Goal: Information Seeking & Learning: Learn about a topic

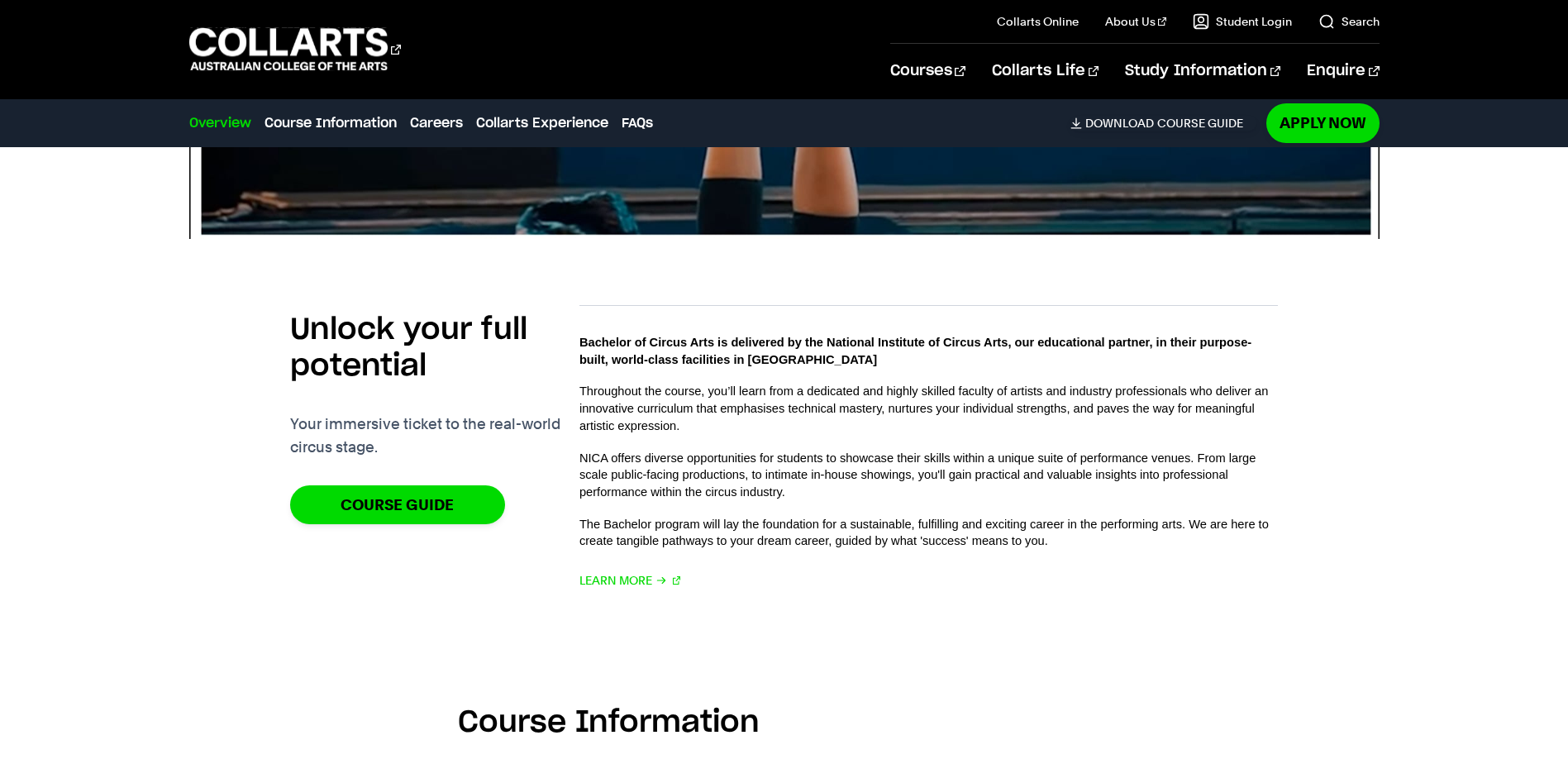
scroll to position [992, 0]
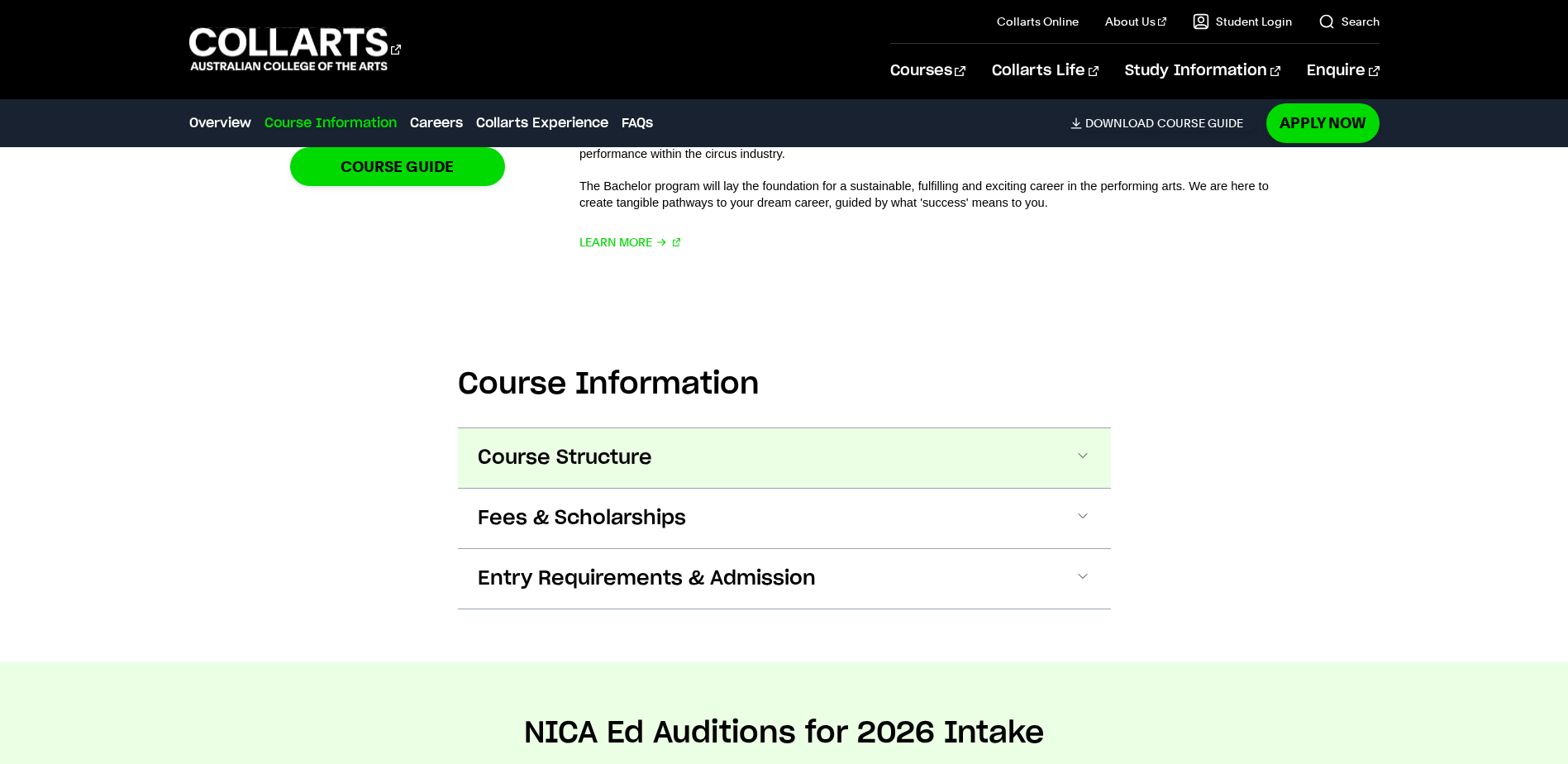
click at [1083, 450] on span at bounding box center [1083, 458] width 17 height 22
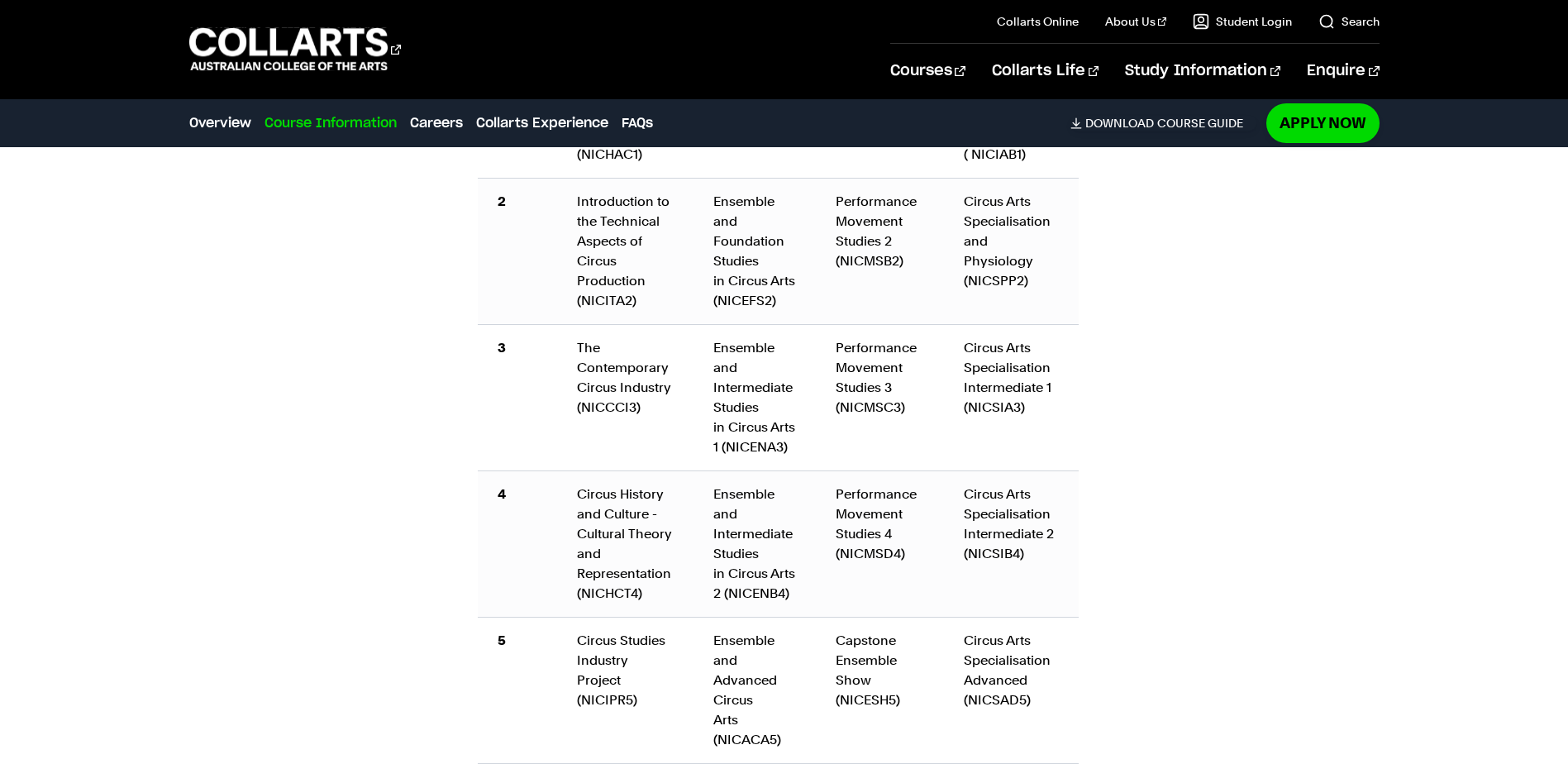
scroll to position [2098, 0]
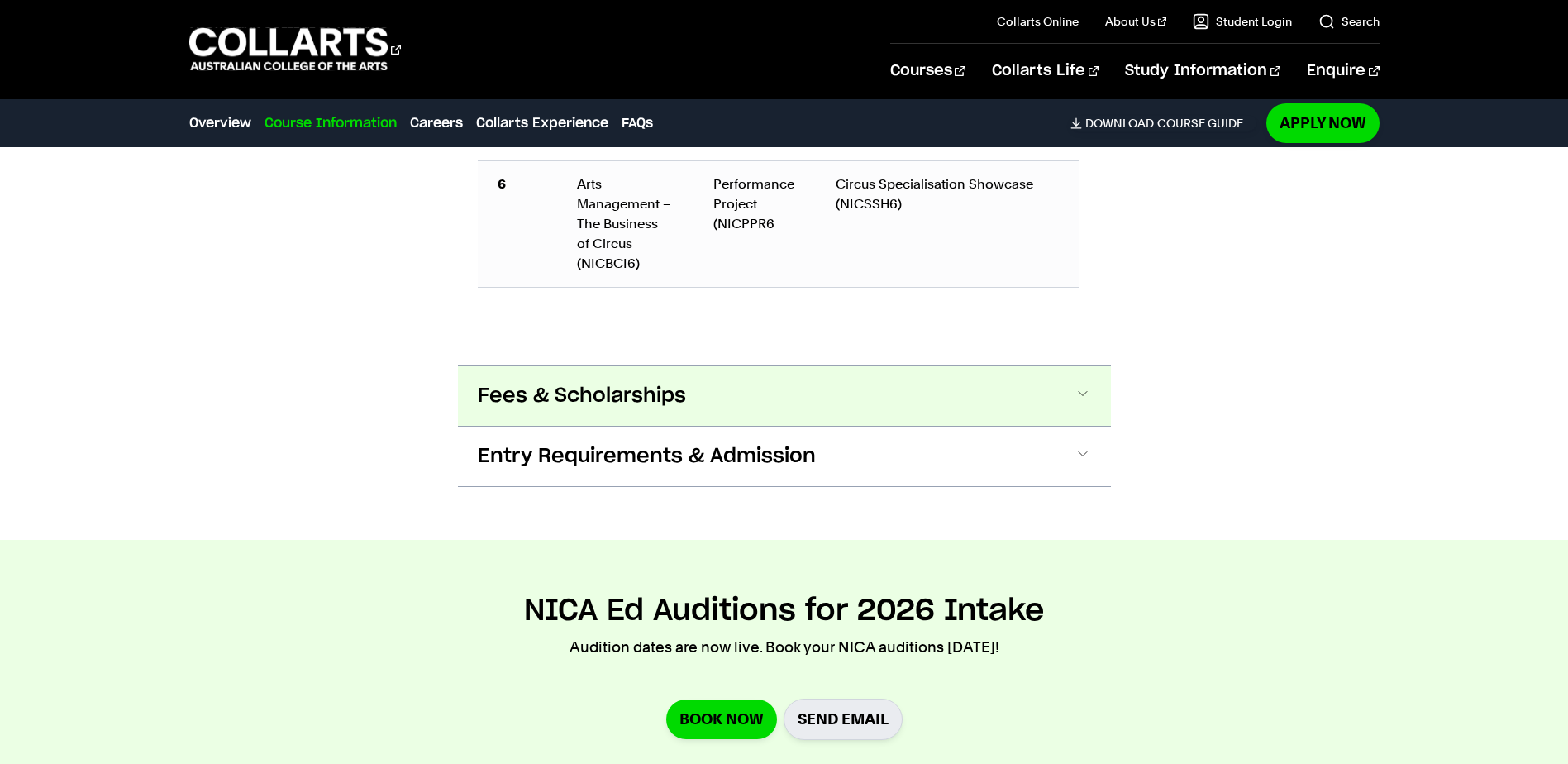
click at [1090, 385] on span at bounding box center [1083, 396] width 17 height 22
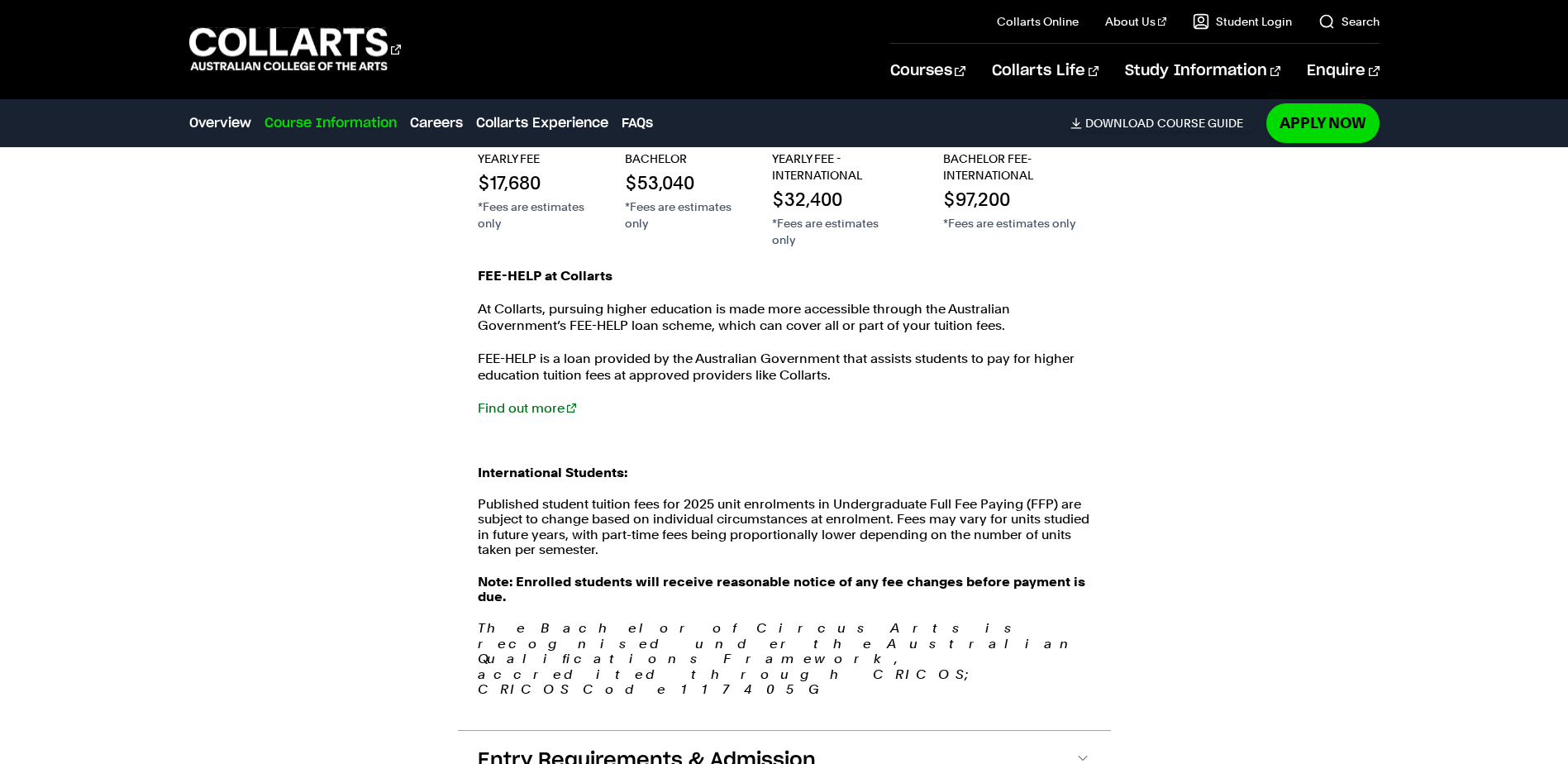
scroll to position [3060, 0]
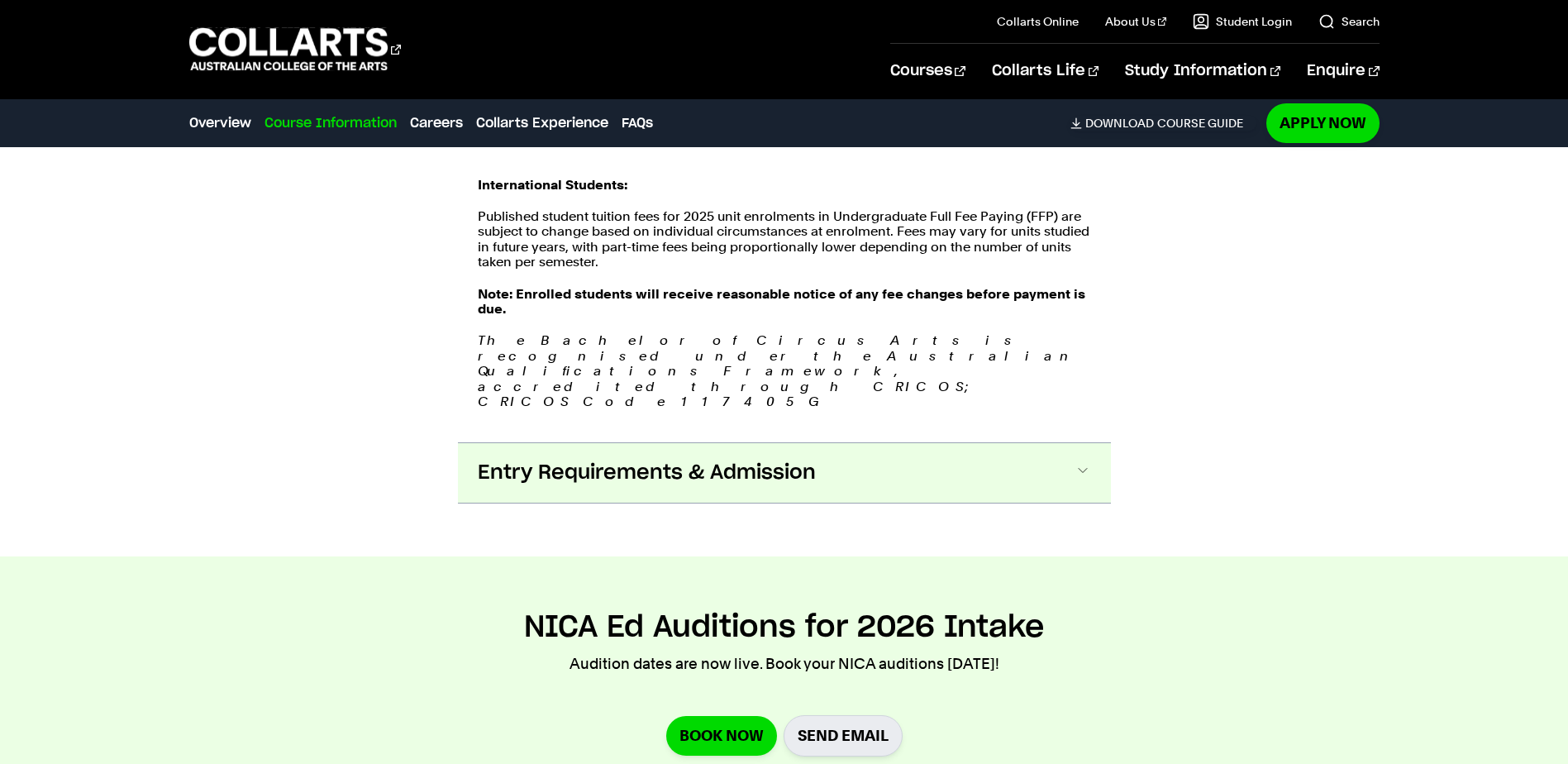
click at [864, 443] on button "Entry Requirements & Admission" at bounding box center [784, 473] width 653 height 59
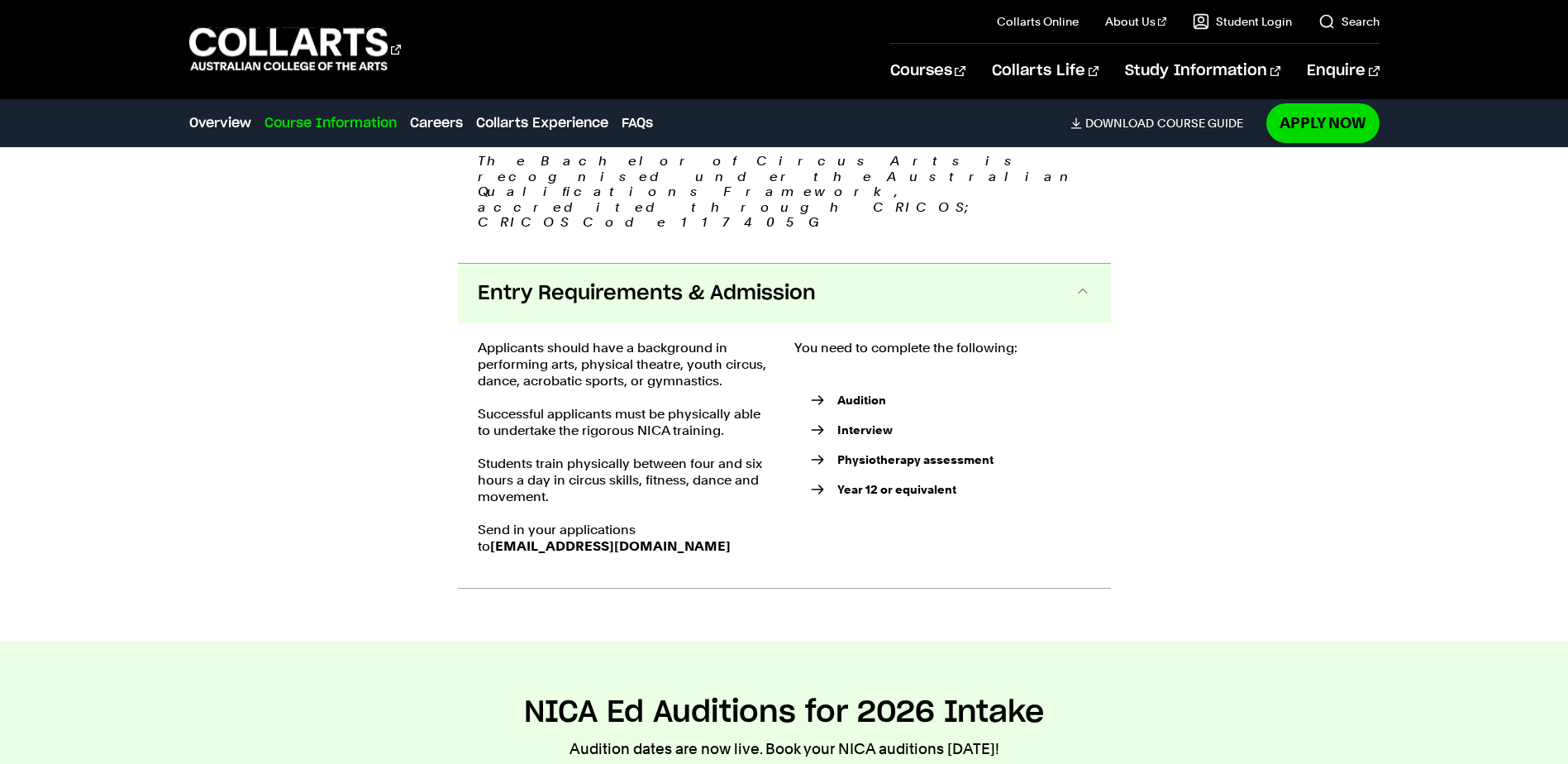
scroll to position [3458, 0]
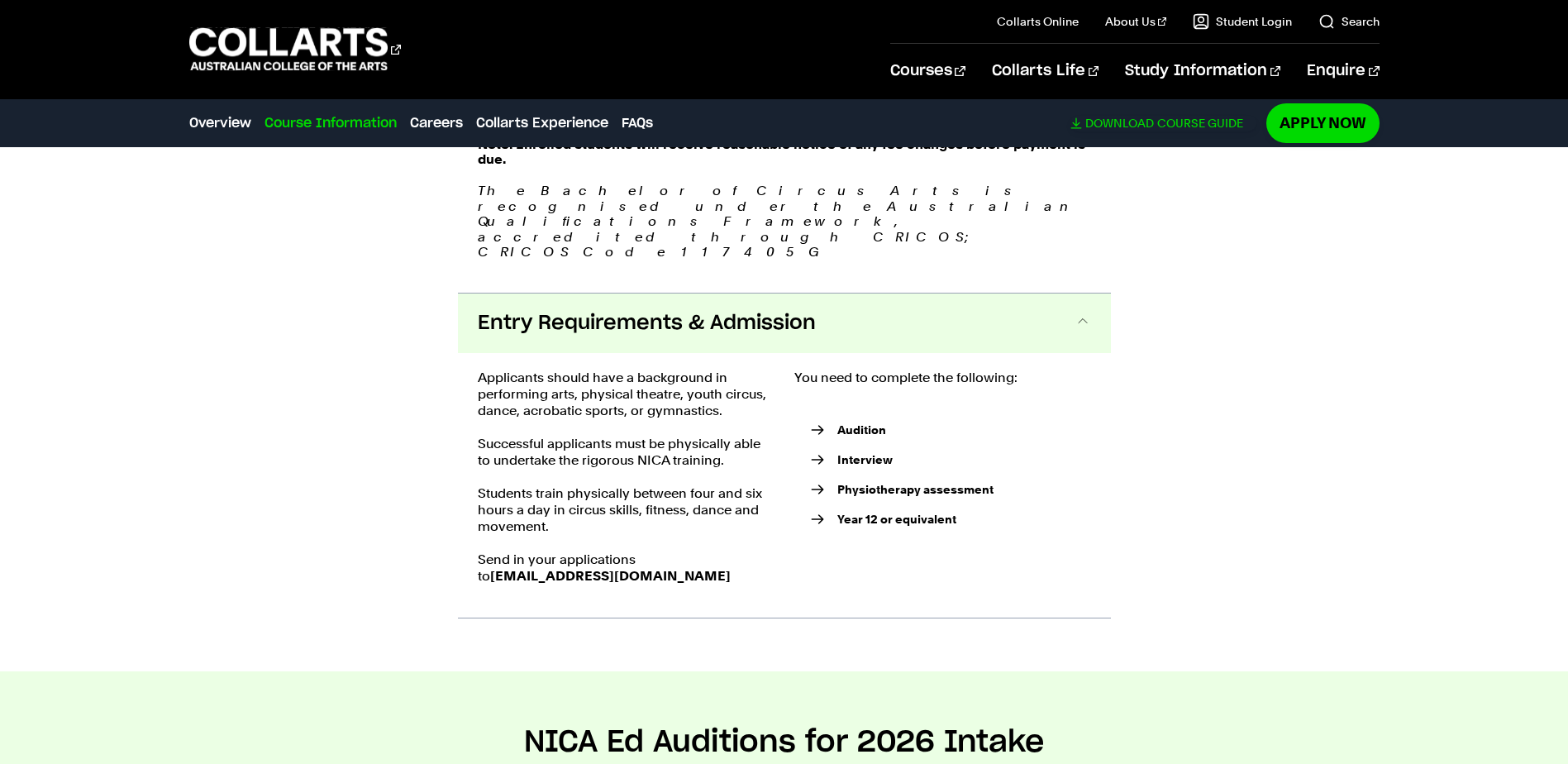
click at [1162, 121] on link "Download Course Guide" at bounding box center [1162, 123] width 186 height 15
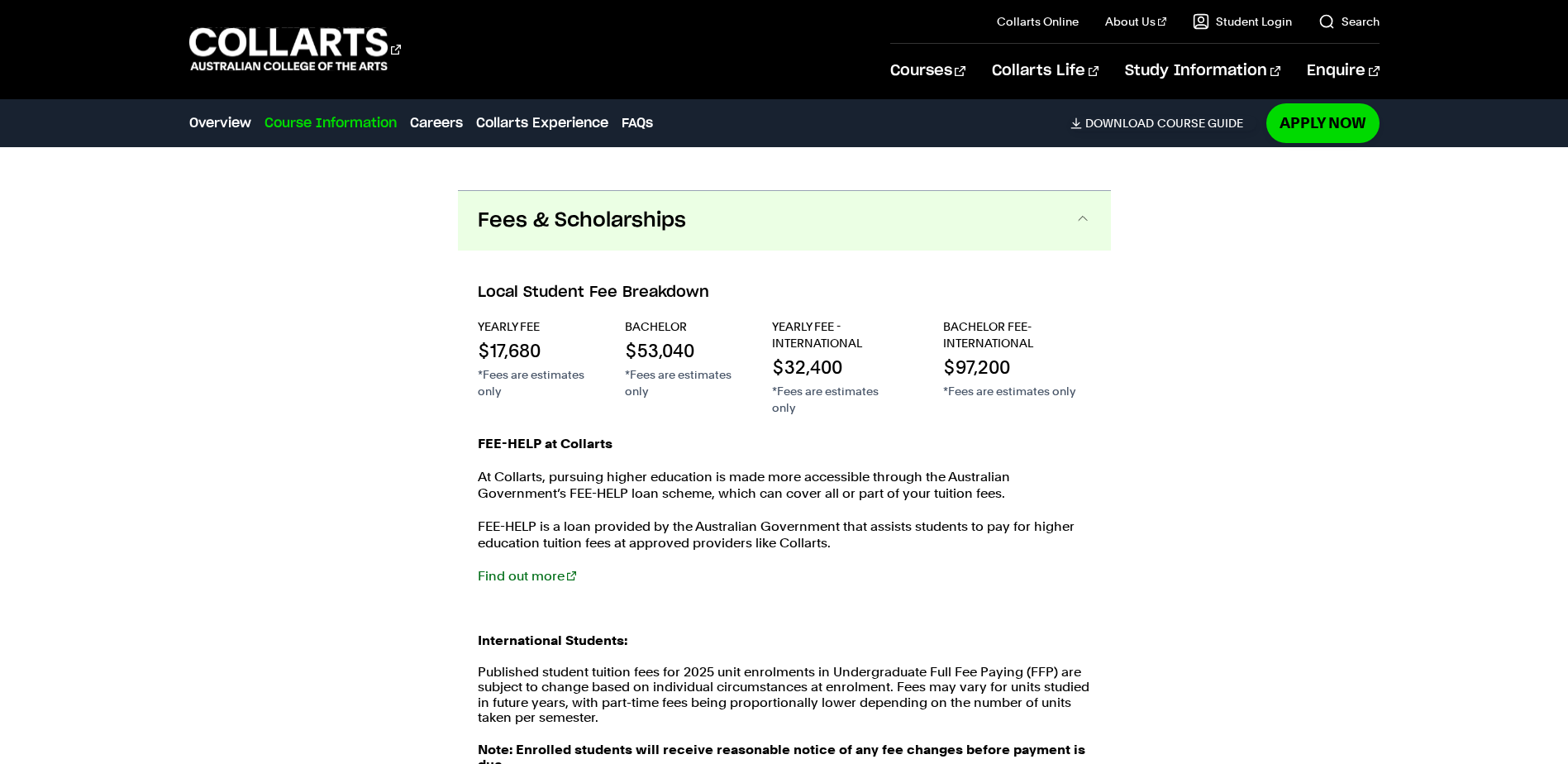
scroll to position [2879, 0]
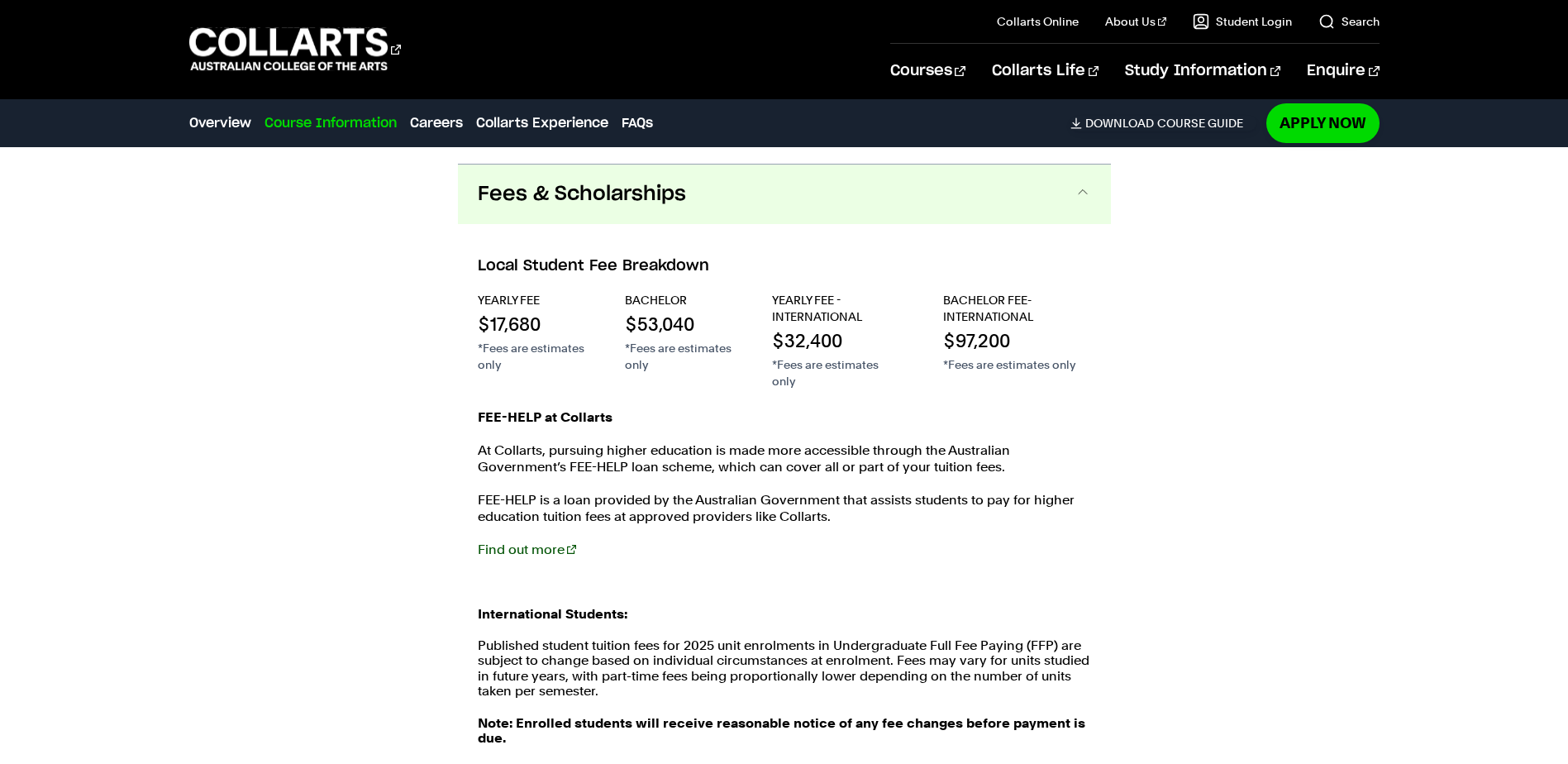
click at [538, 541] on link "Find out more" at bounding box center [527, 549] width 98 height 16
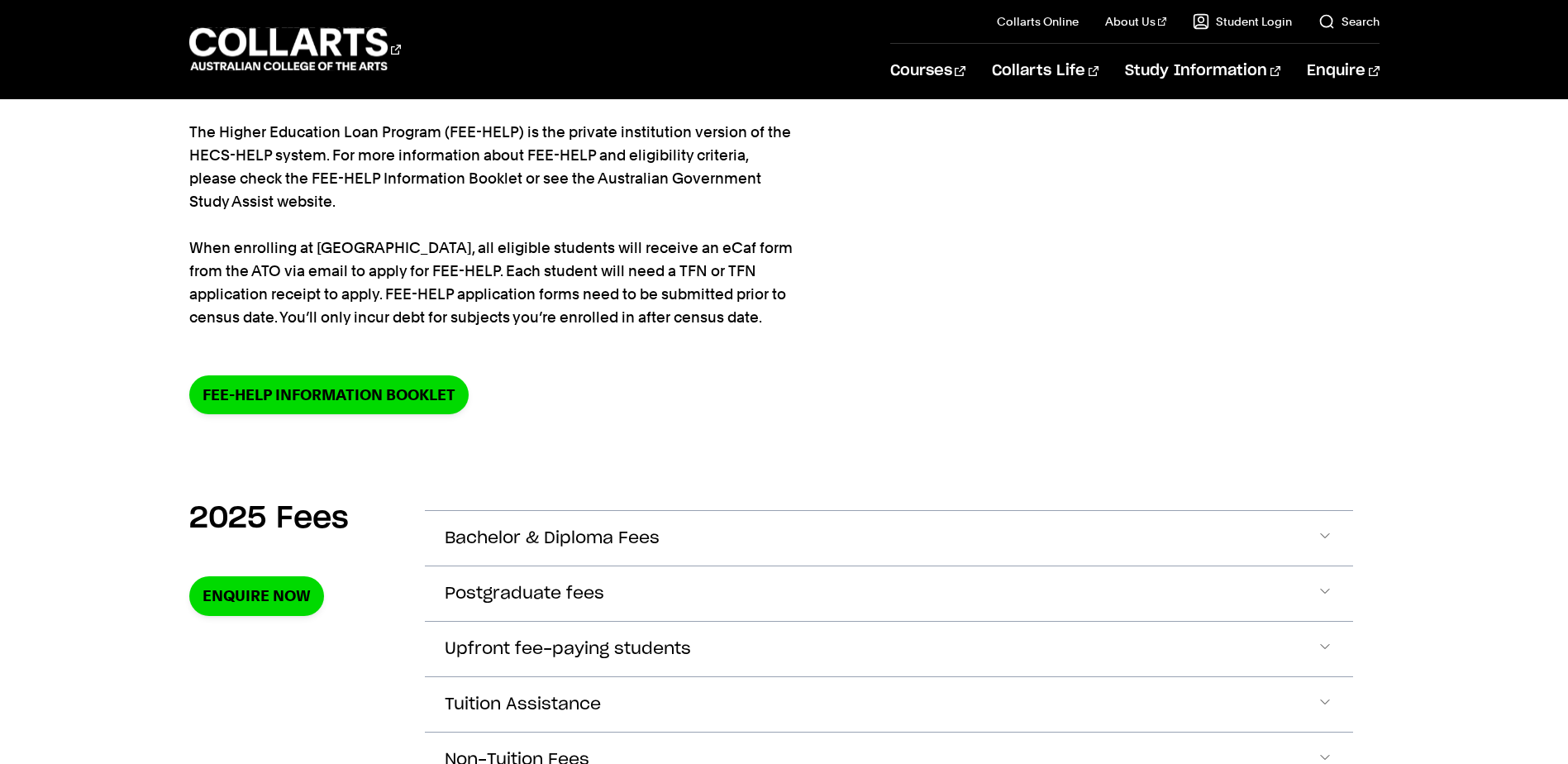
scroll to position [248, 0]
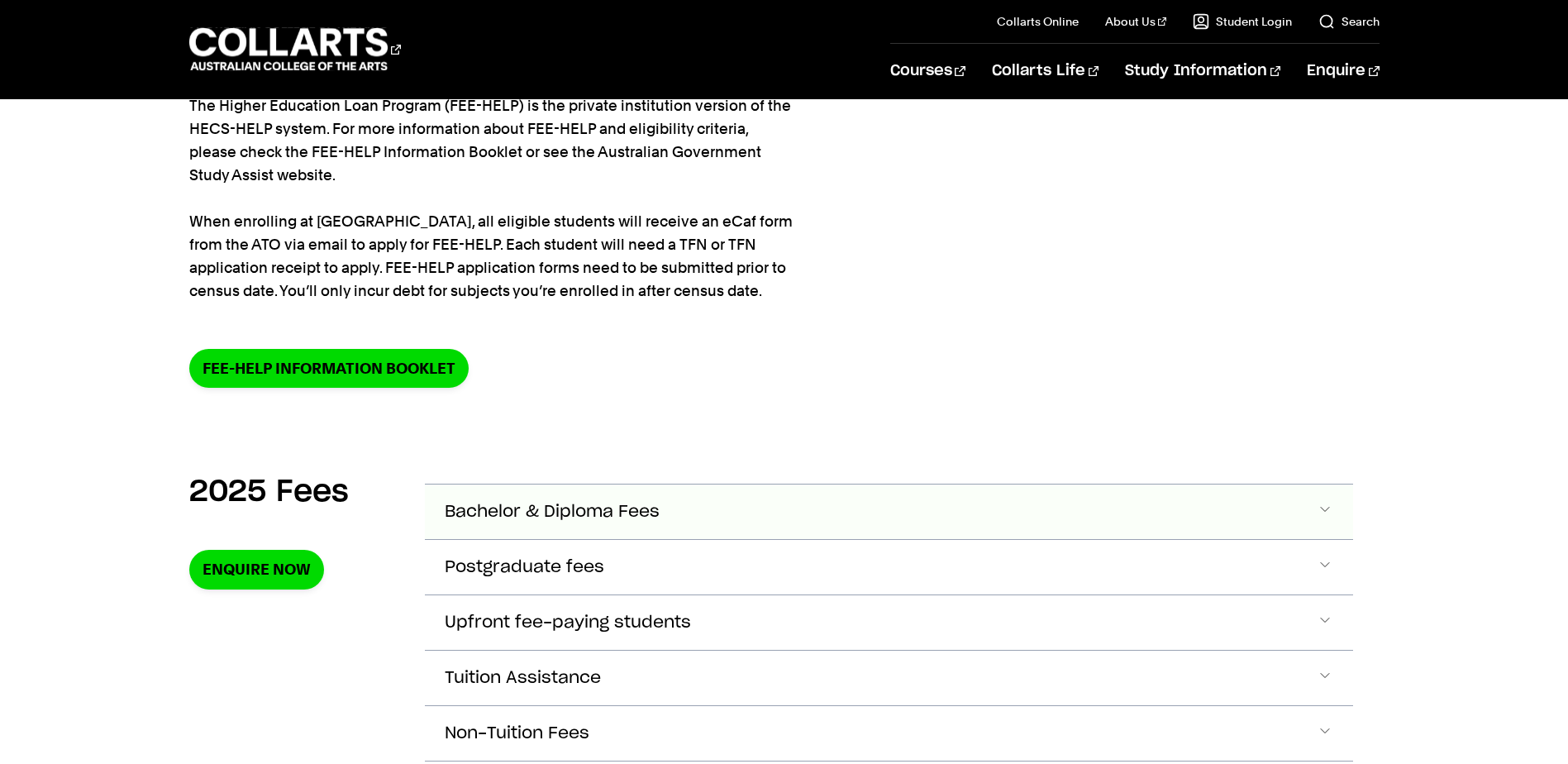
click at [793, 516] on button "Bachelor & Diploma Fees" at bounding box center [889, 511] width 928 height 54
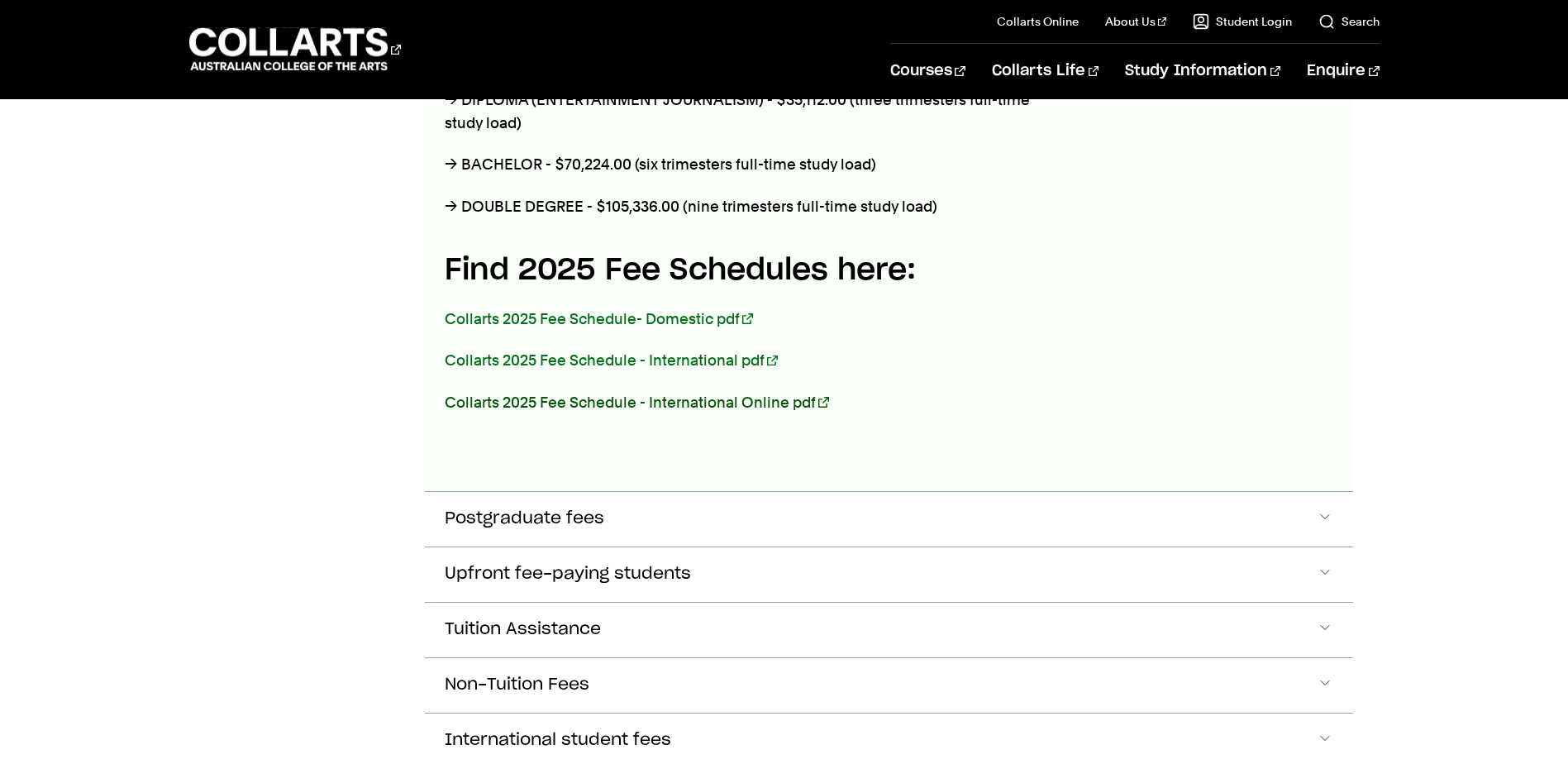
scroll to position [915, 0]
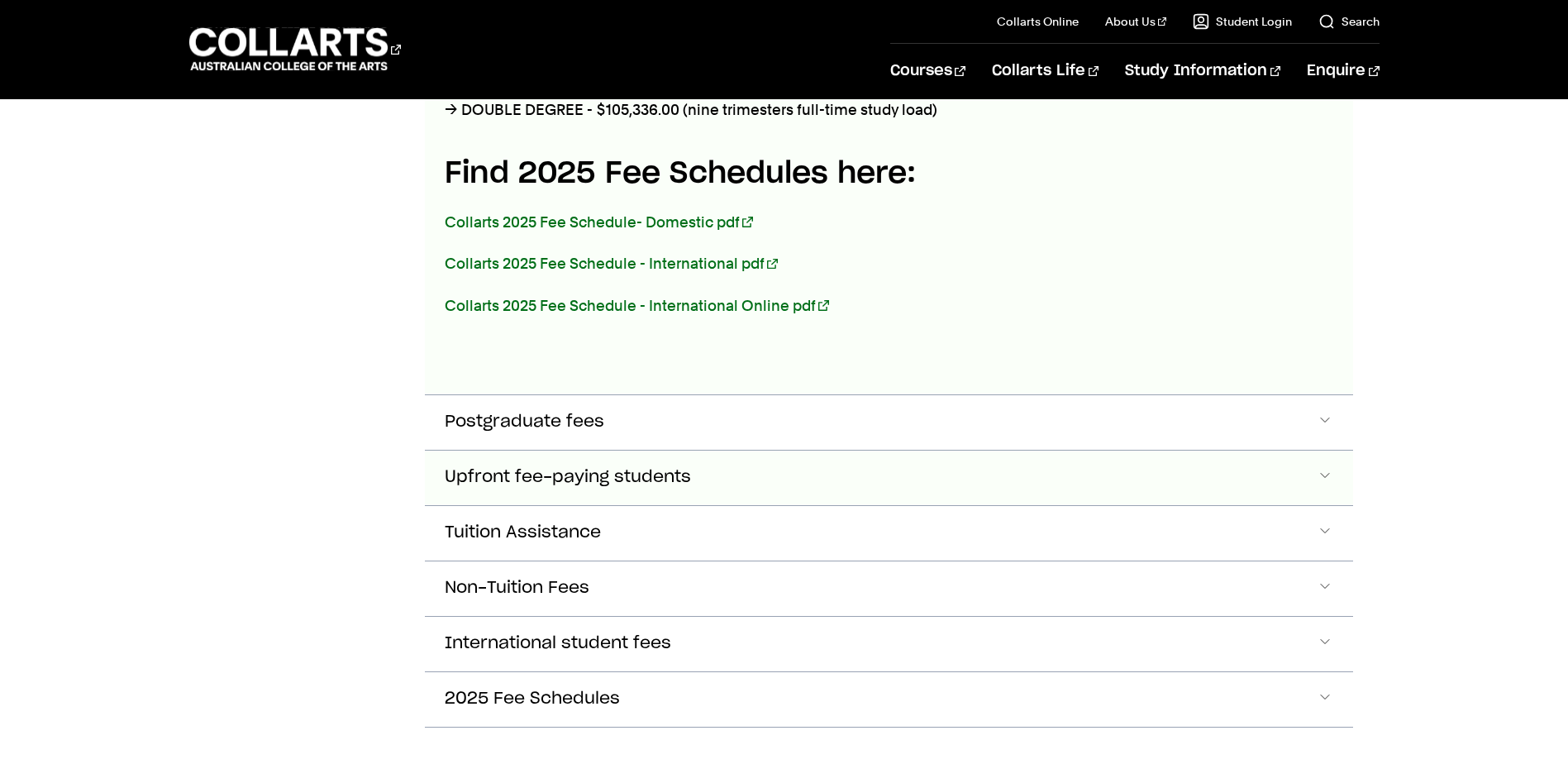
click at [745, 488] on button "Upfront fee-paying students" at bounding box center [889, 478] width 928 height 54
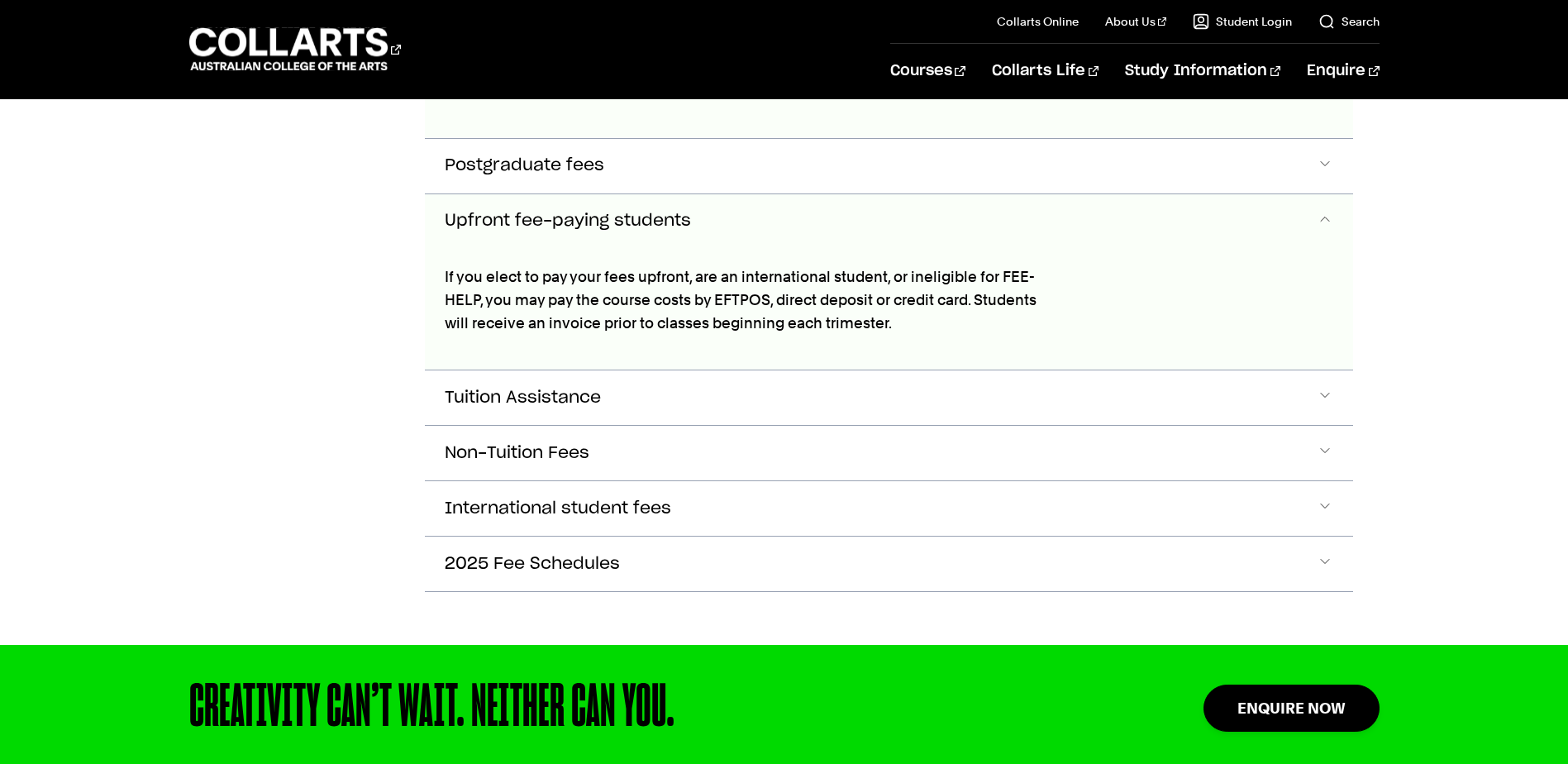
scroll to position [1298, 0]
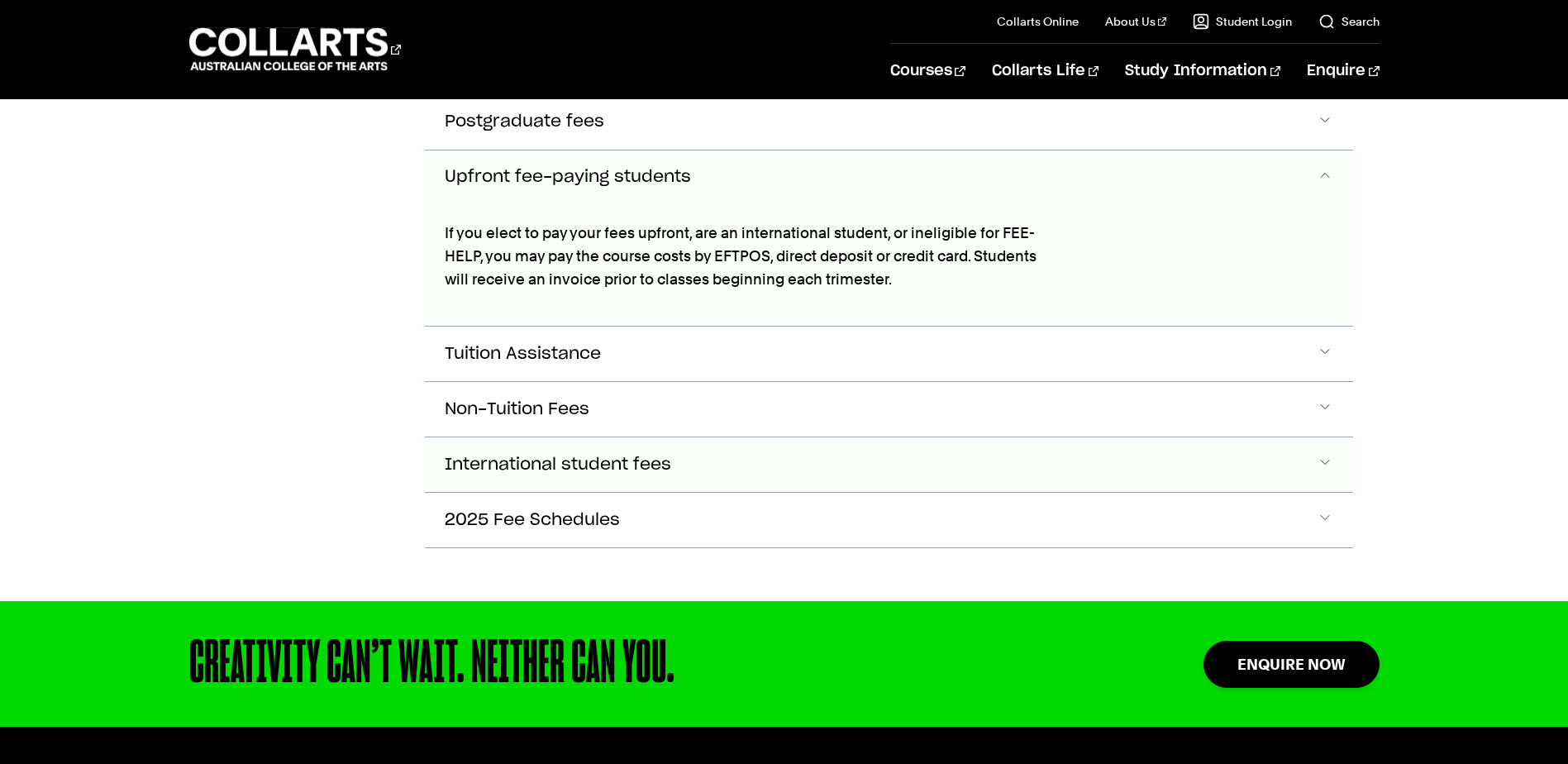
click at [730, 460] on button "International student fees" at bounding box center [889, 464] width 928 height 54
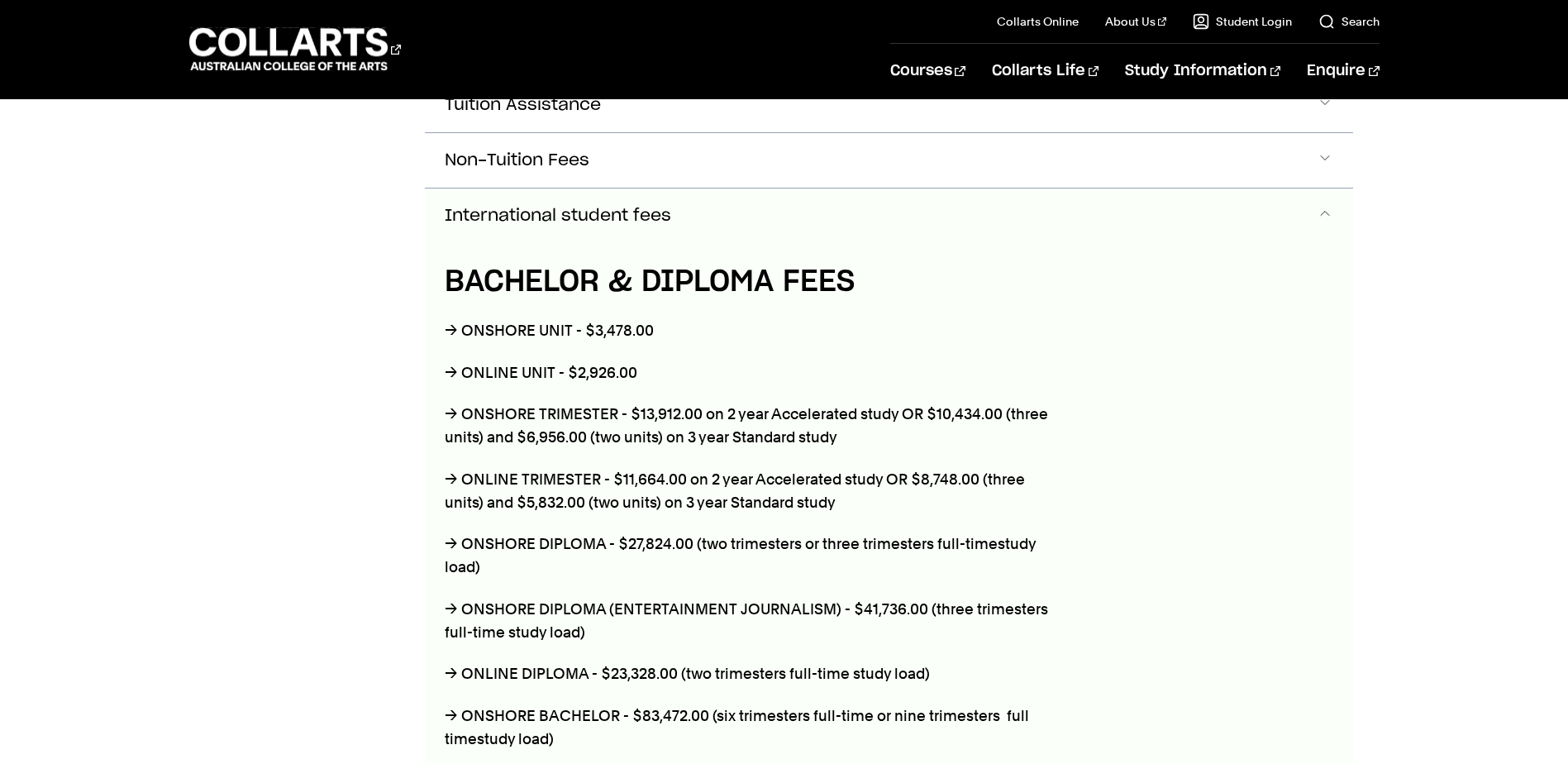
scroll to position [1581, 0]
